Goal: Find contact information: Find contact information

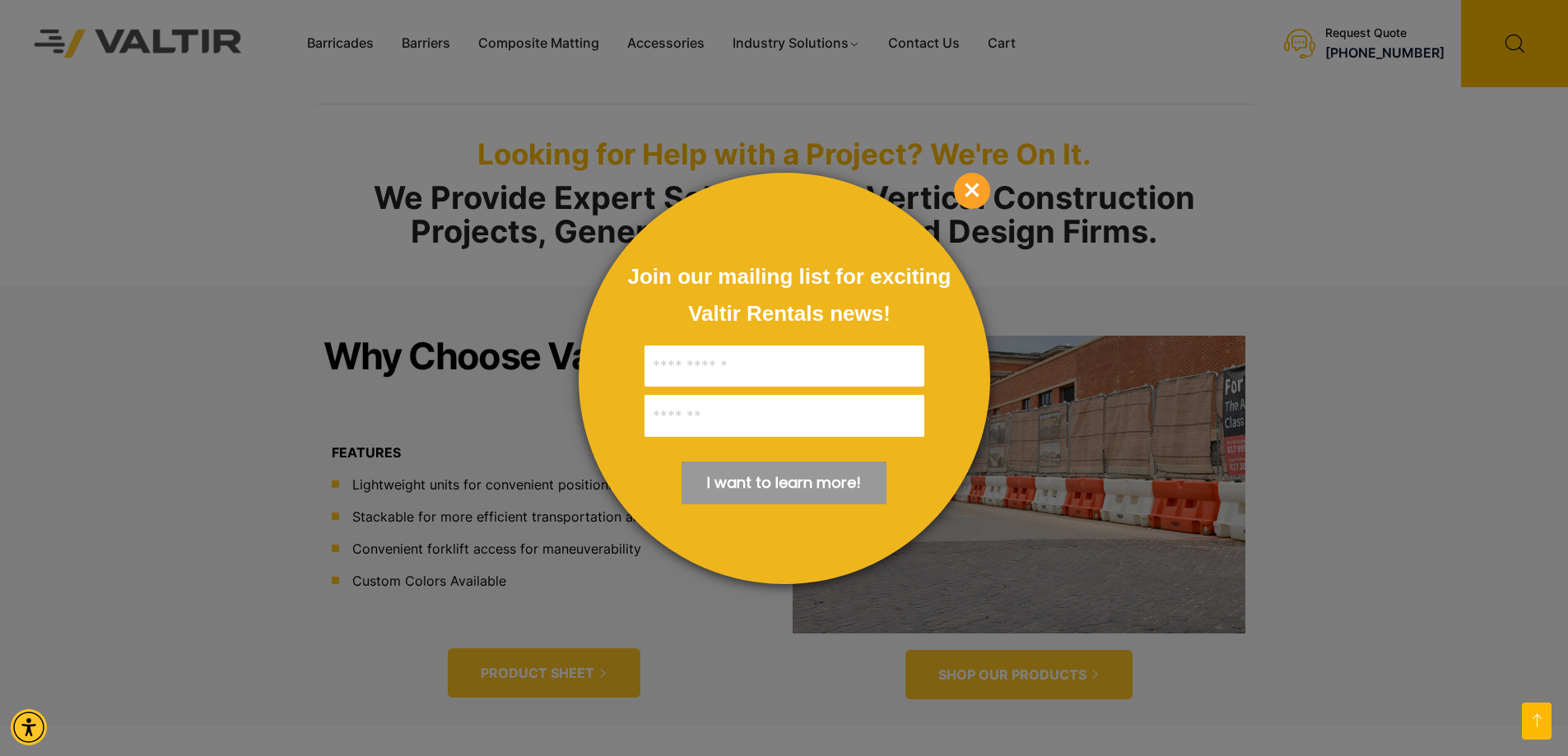
scroll to position [904, 0]
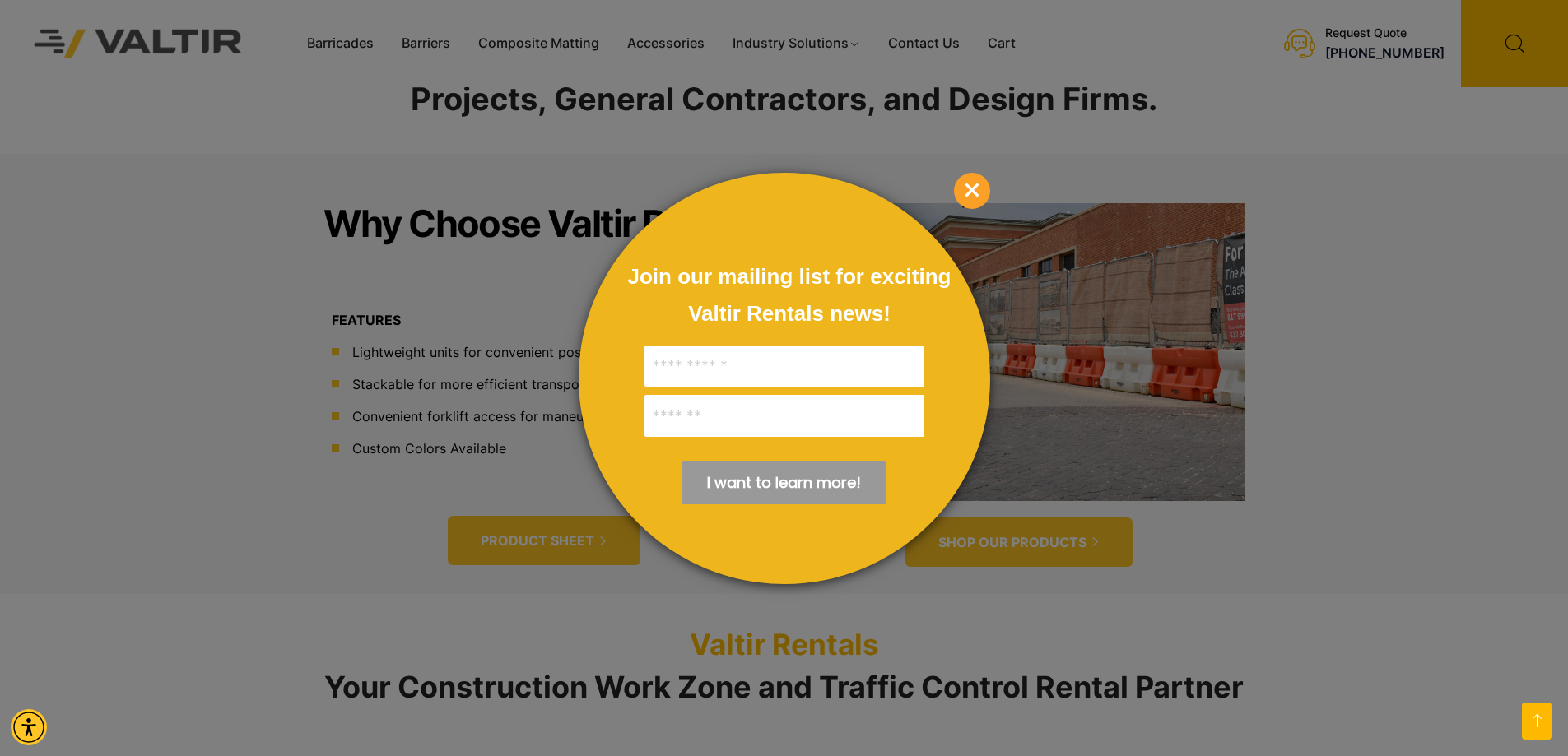
click at [978, 192] on span "×" at bounding box center [971, 191] width 36 height 36
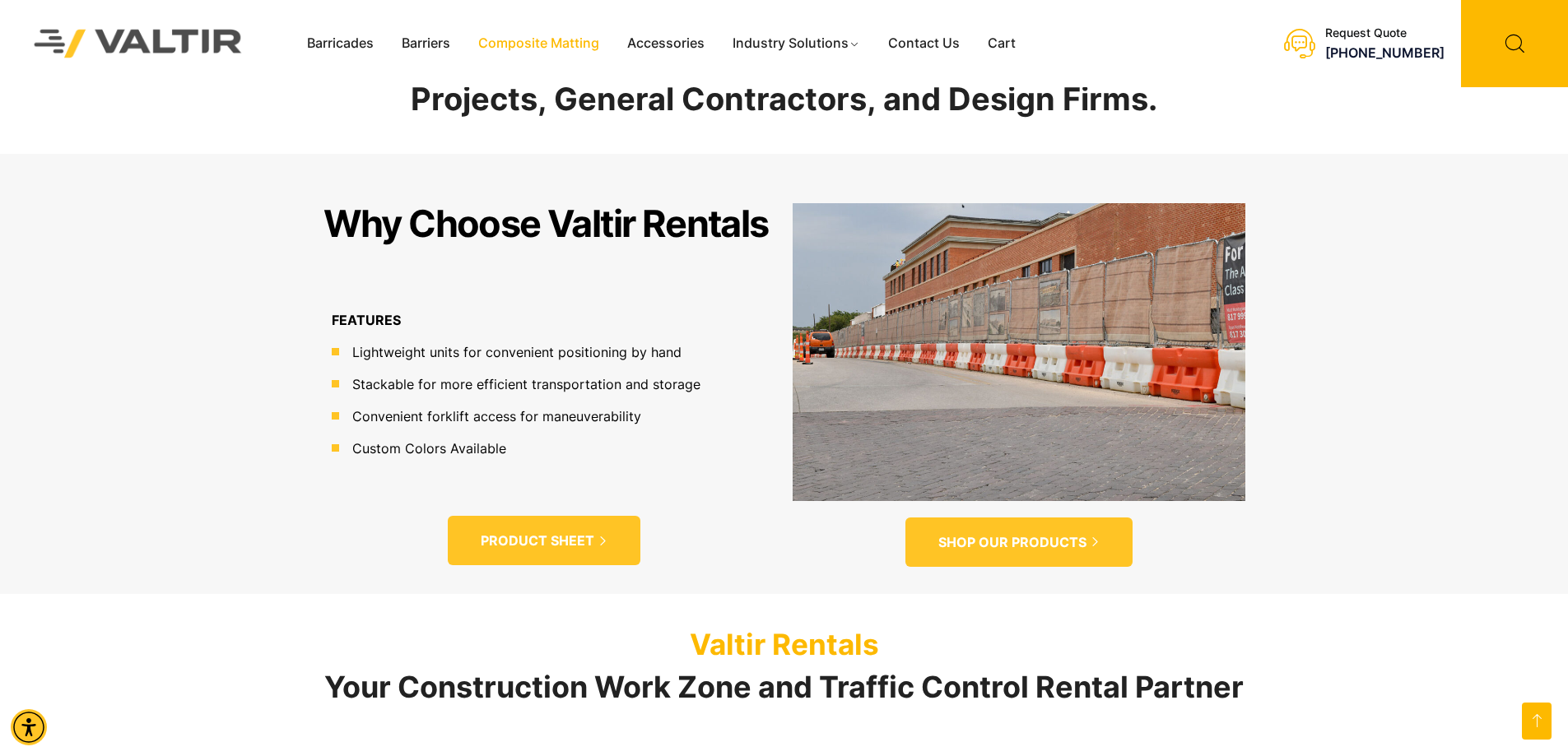
click at [530, 38] on link "Composite Matting" at bounding box center [538, 43] width 149 height 25
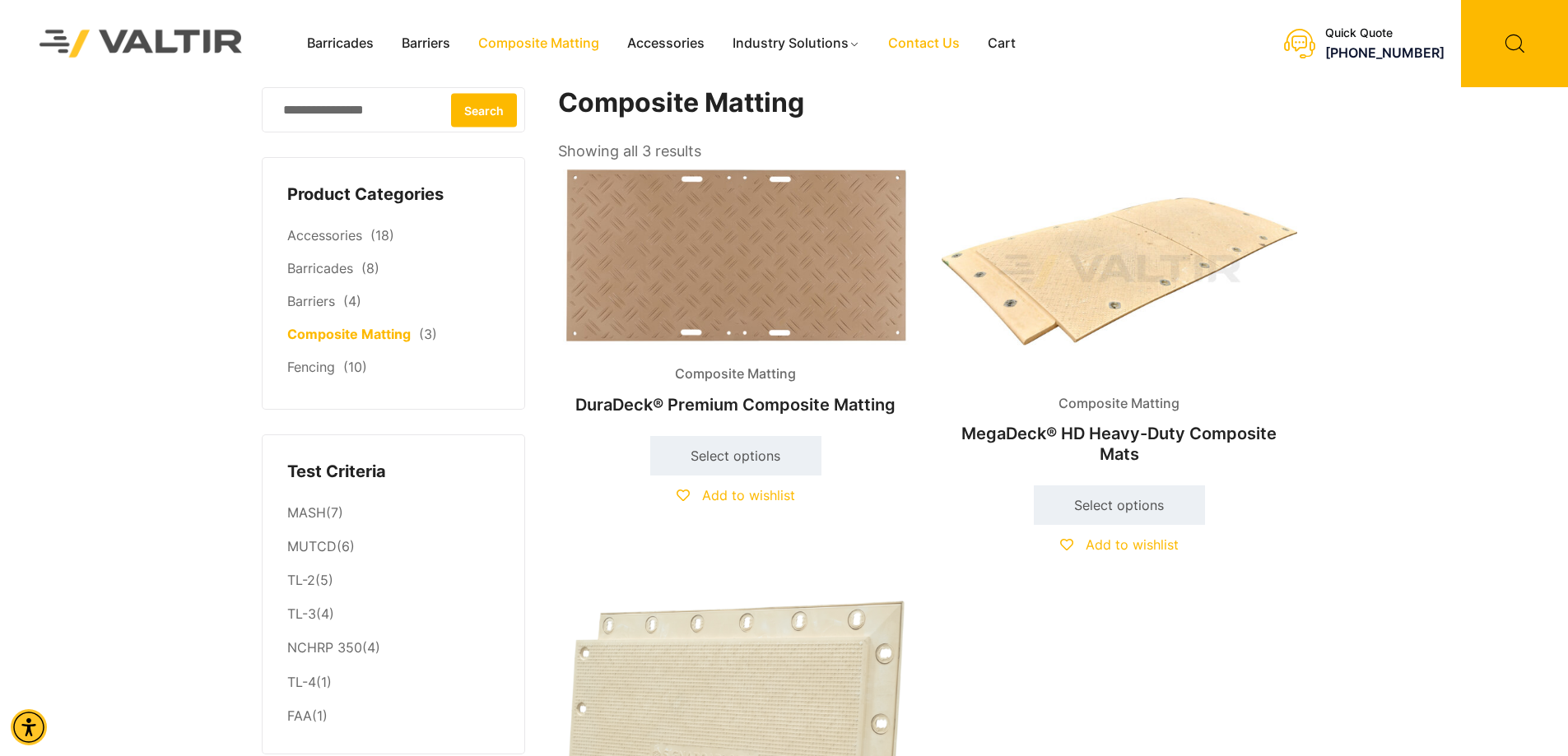
click at [926, 36] on link "Contact Us" at bounding box center [923, 43] width 100 height 25
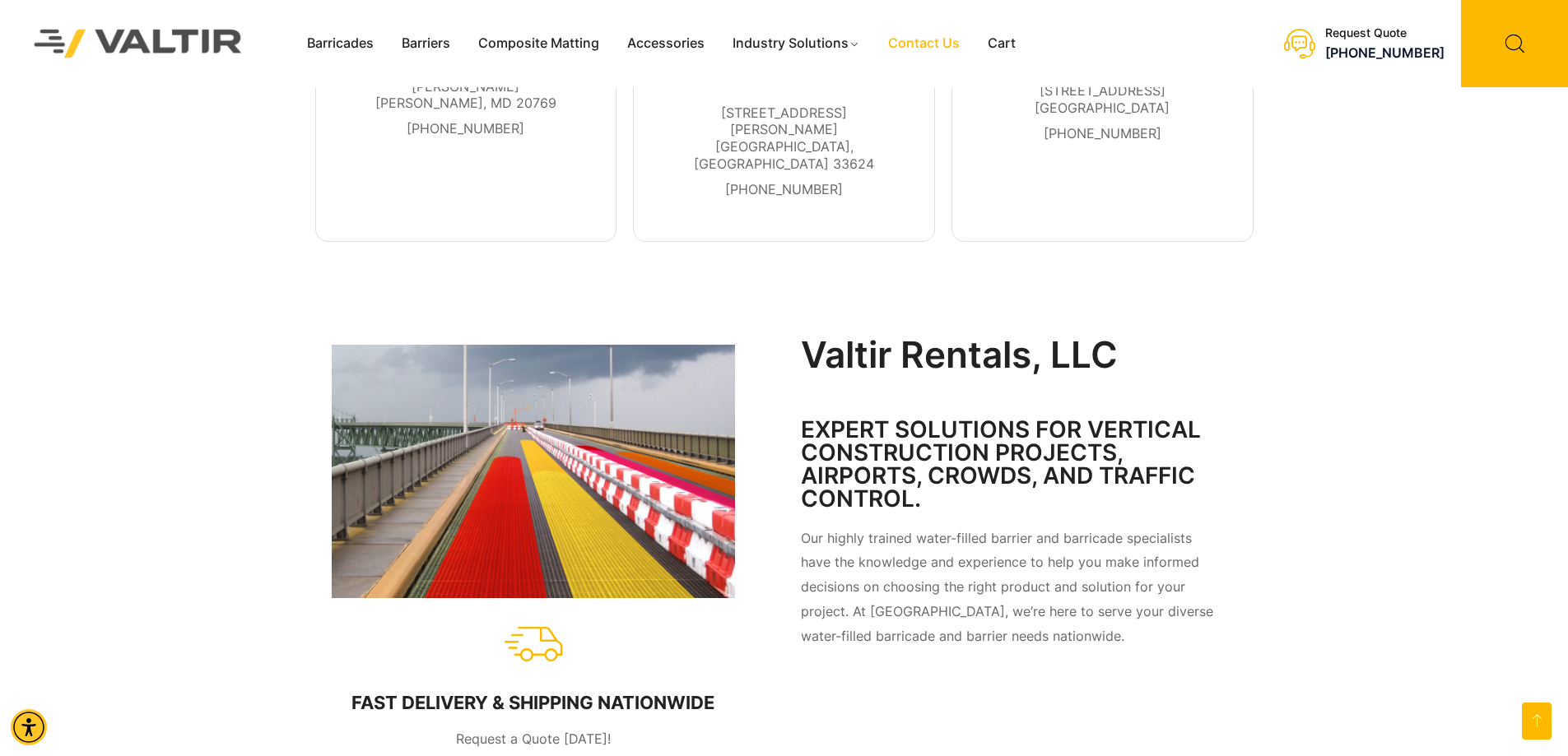
scroll to position [473, 0]
